Goal: Task Accomplishment & Management: Use online tool/utility

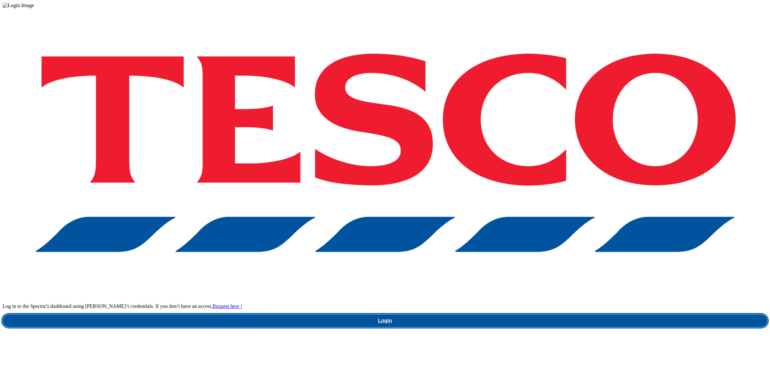
drag, startPoint x: 583, startPoint y: 206, endPoint x: 583, endPoint y: 203, distance: 3.6
click at [584, 314] on link "Login" at bounding box center [385, 320] width 765 height 13
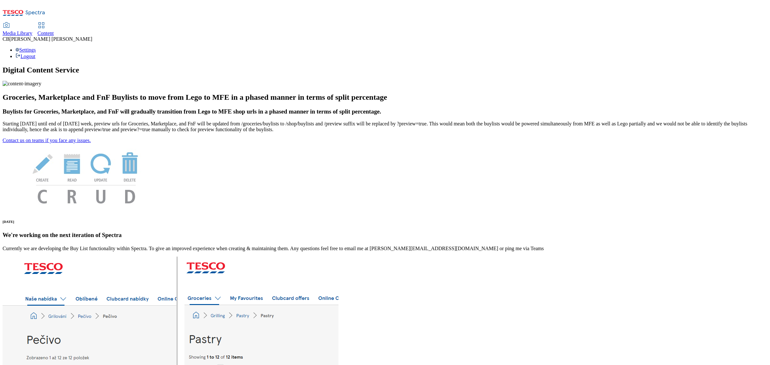
click at [32, 30] on span "Media Library" at bounding box center [18, 32] width 30 height 5
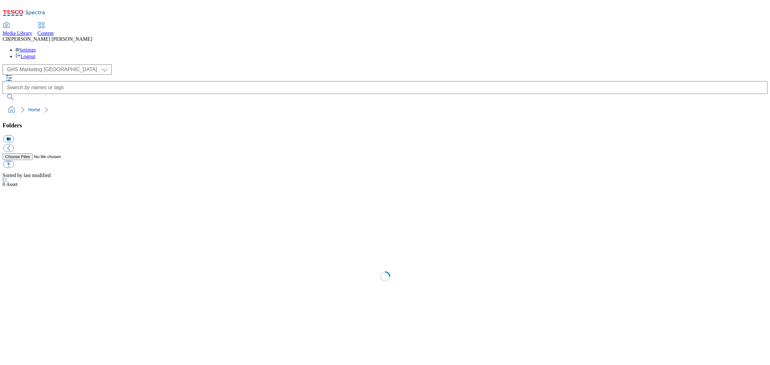
scroll to position [0, 0]
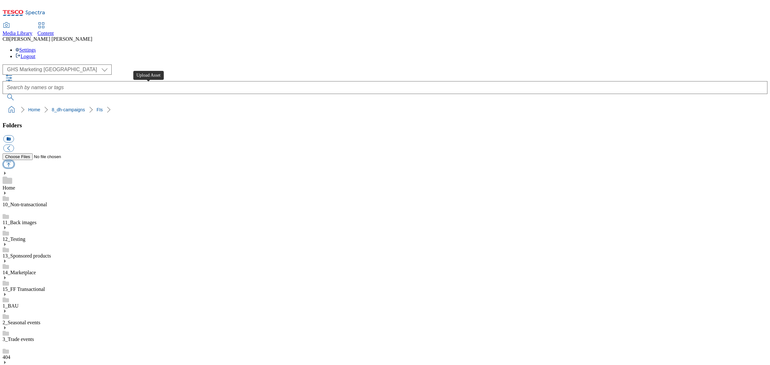
click at [14, 161] on button "button" at bounding box center [8, 164] width 11 height 7
type input "C:\fakepath\1756800812619-ad540836_Kenco_LegoBrand_2560x320_V3.jpg"
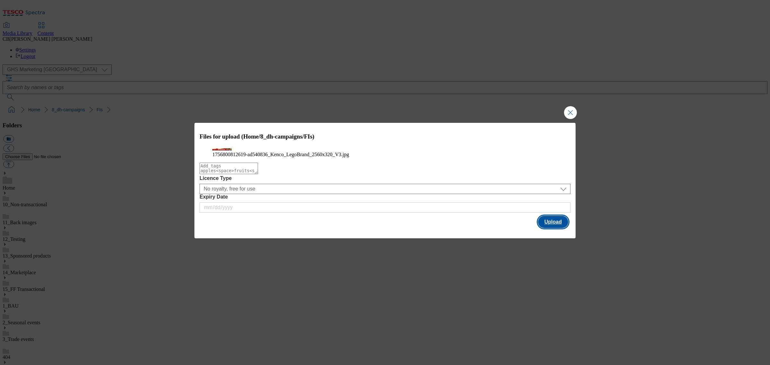
click at [555, 228] on button "Upload" at bounding box center [553, 222] width 30 height 12
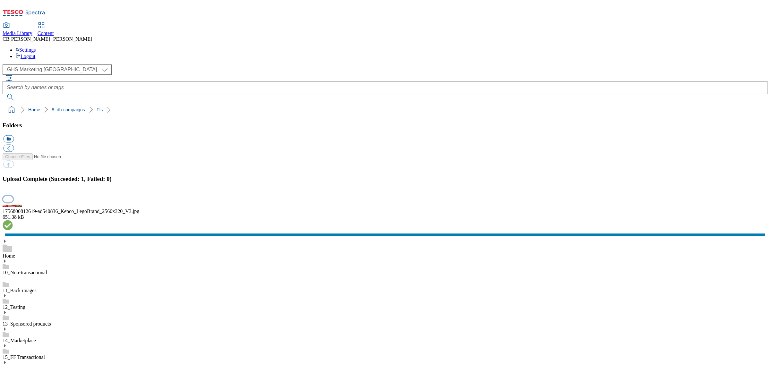
click at [13, 202] on button "button" at bounding box center [8, 199] width 10 height 6
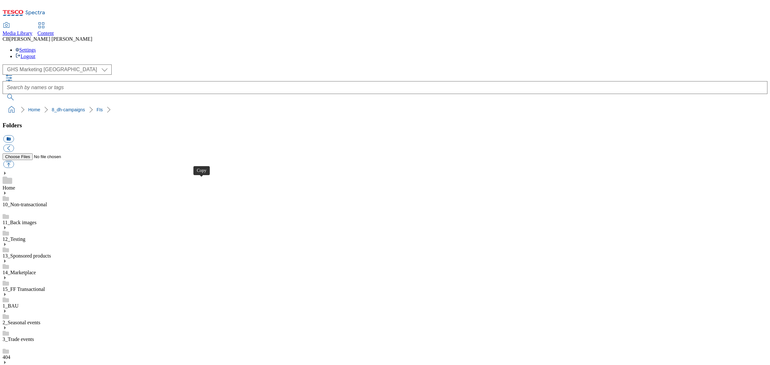
click at [14, 161] on button "button" at bounding box center [8, 164] width 11 height 7
type input "C:\fakepath\1756289033789-ad542011_Pet_Whiskas_LegoBrand_H_1184x333_V1.jpg"
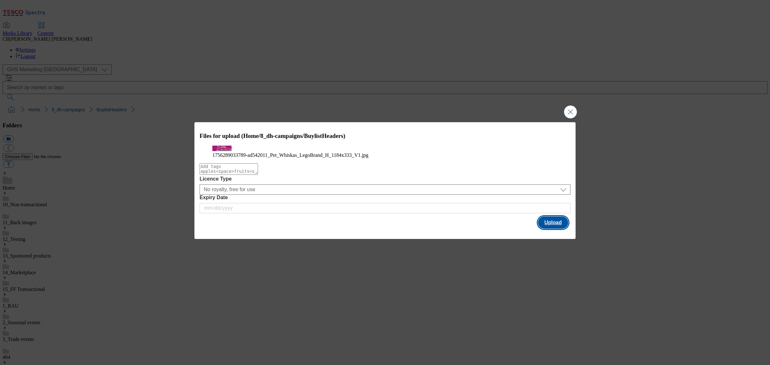
click at [554, 229] on button "Upload" at bounding box center [553, 223] width 30 height 12
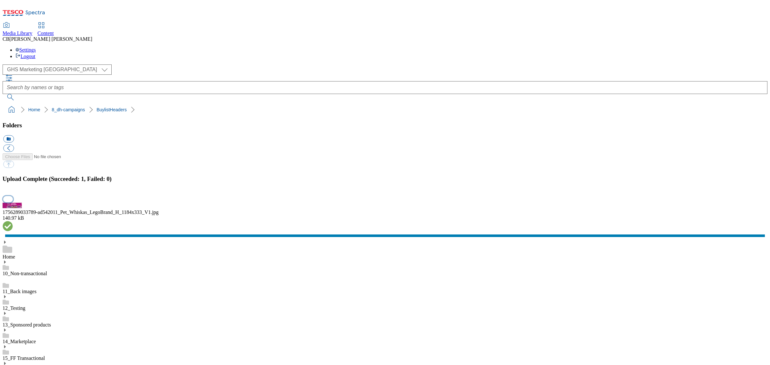
click at [13, 202] on button "button" at bounding box center [8, 199] width 10 height 6
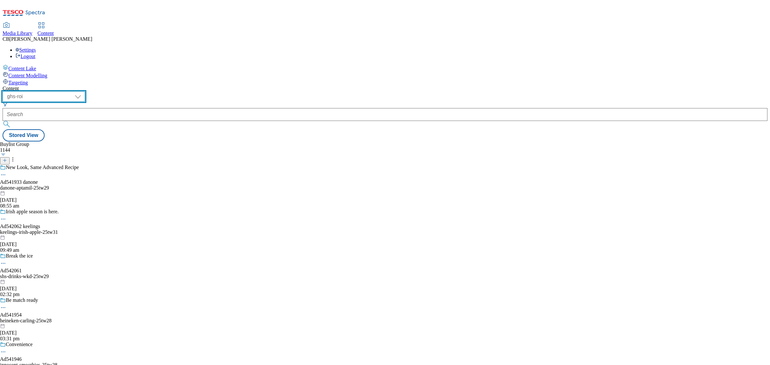
click at [85, 91] on select "ghs-roi ghs-uk" at bounding box center [44, 96] width 82 height 10
select select "ghs-uk"
click at [83, 91] on select "ghs-roi ghs-uk" at bounding box center [44, 96] width 82 height 10
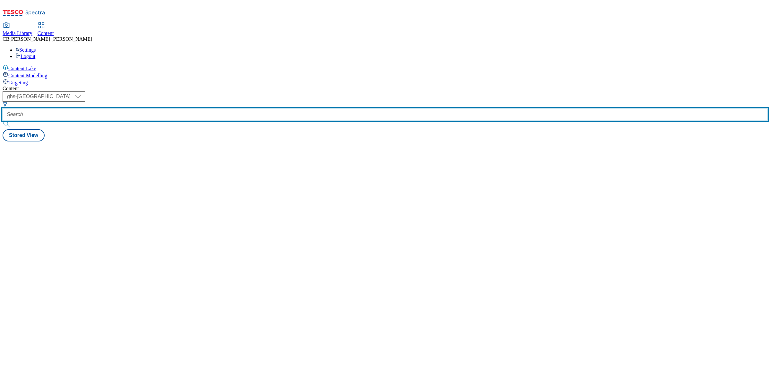
click at [157, 108] on input "text" at bounding box center [385, 114] width 765 height 13
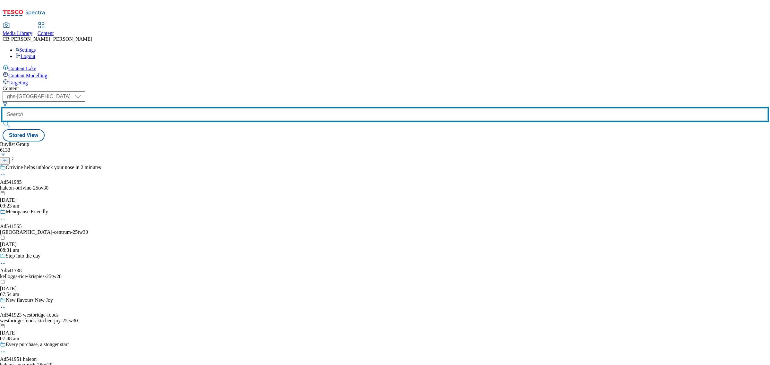
paste input "mars-pet-whiskas-25tw27"
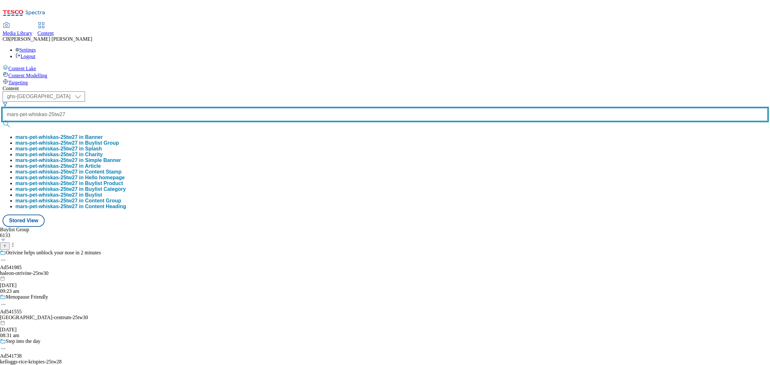
type input "mars-pet-whiskas-25tw27"
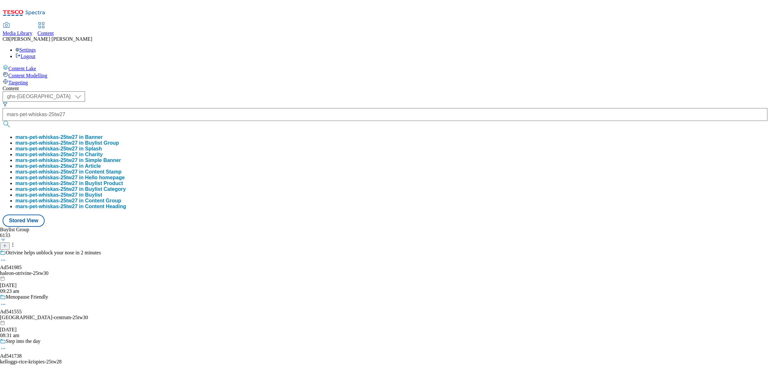
click at [119, 140] on button "mars-pet-whiskas-25tw27 in Buylist Group" at bounding box center [67, 143] width 104 height 6
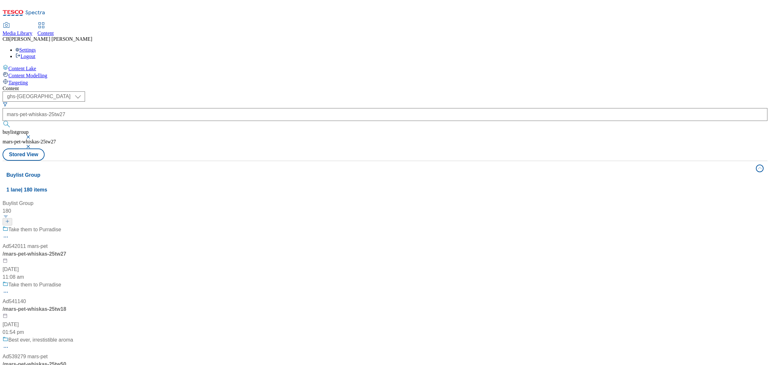
click at [83, 226] on div "Take them to Purradise" at bounding box center [43, 234] width 80 height 17
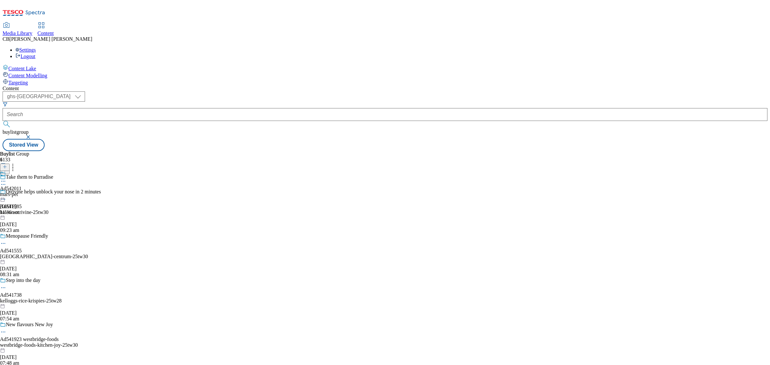
click at [6, 178] on icon at bounding box center [3, 181] width 6 height 6
click at [27, 193] on span "Edit" at bounding box center [23, 195] width 7 height 5
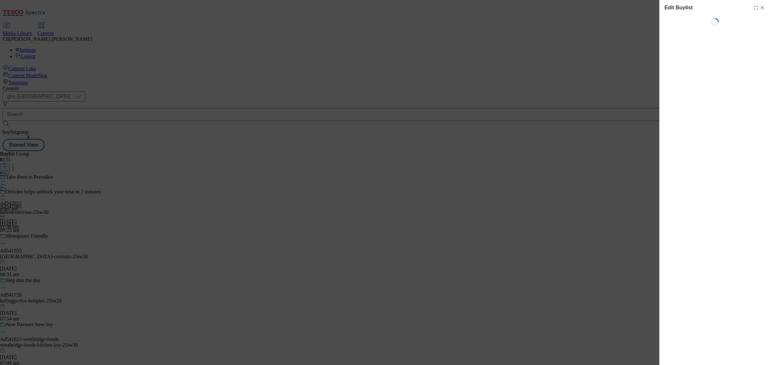
select select "tactical"
select select "supplier funded short term 1-3 weeks"
select select "dunnhumby"
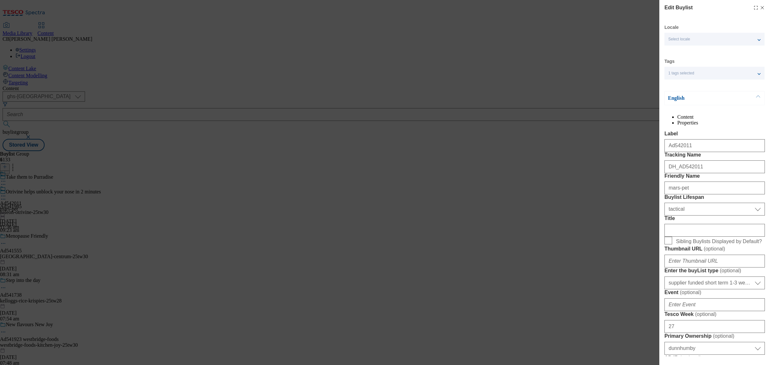
select select "Banner"
